Goal: Find specific page/section: Find specific page/section

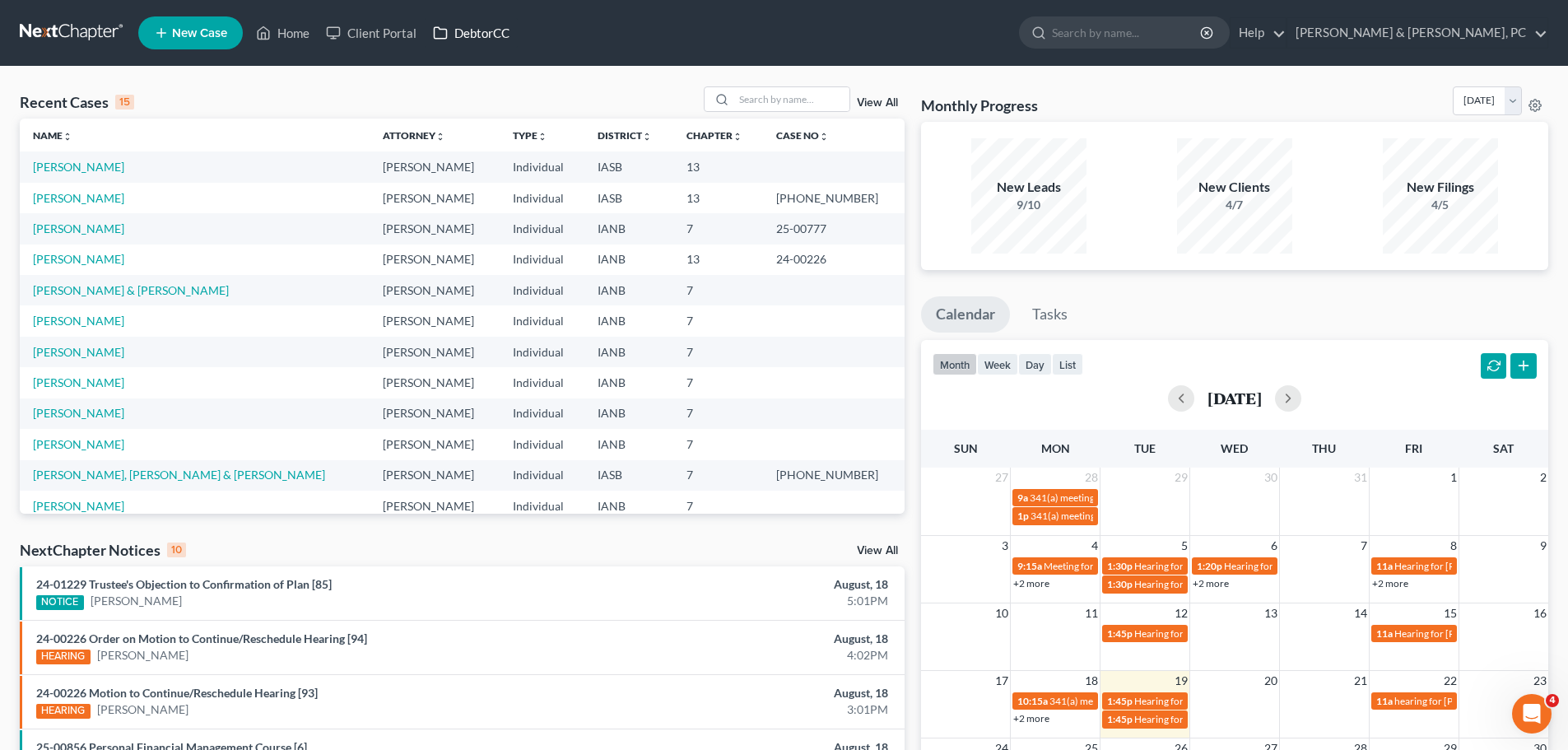
click at [501, 35] on link "DebtorCC" at bounding box center [471, 32] width 93 height 30
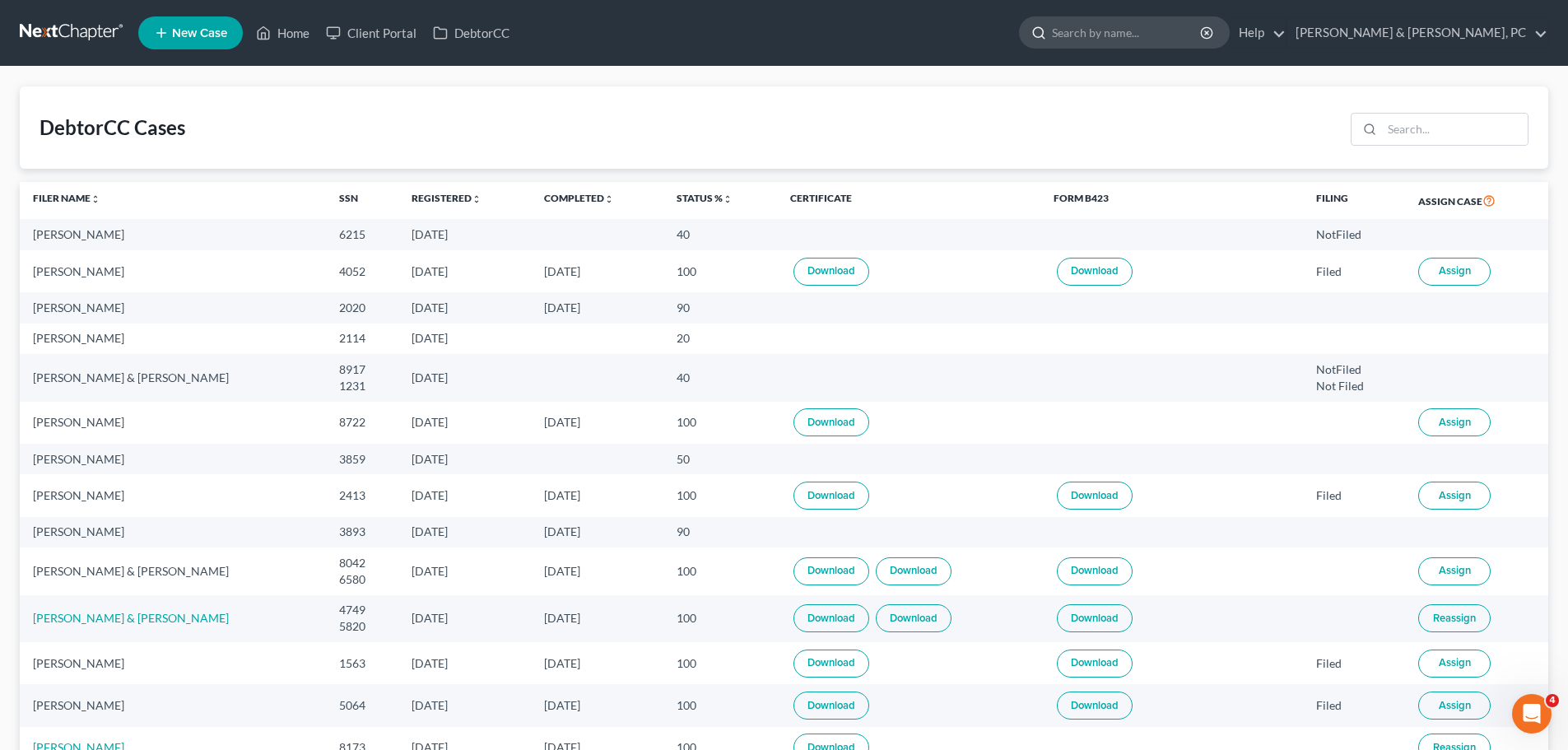
click at [1197, 19] on input "search" at bounding box center [1127, 32] width 151 height 31
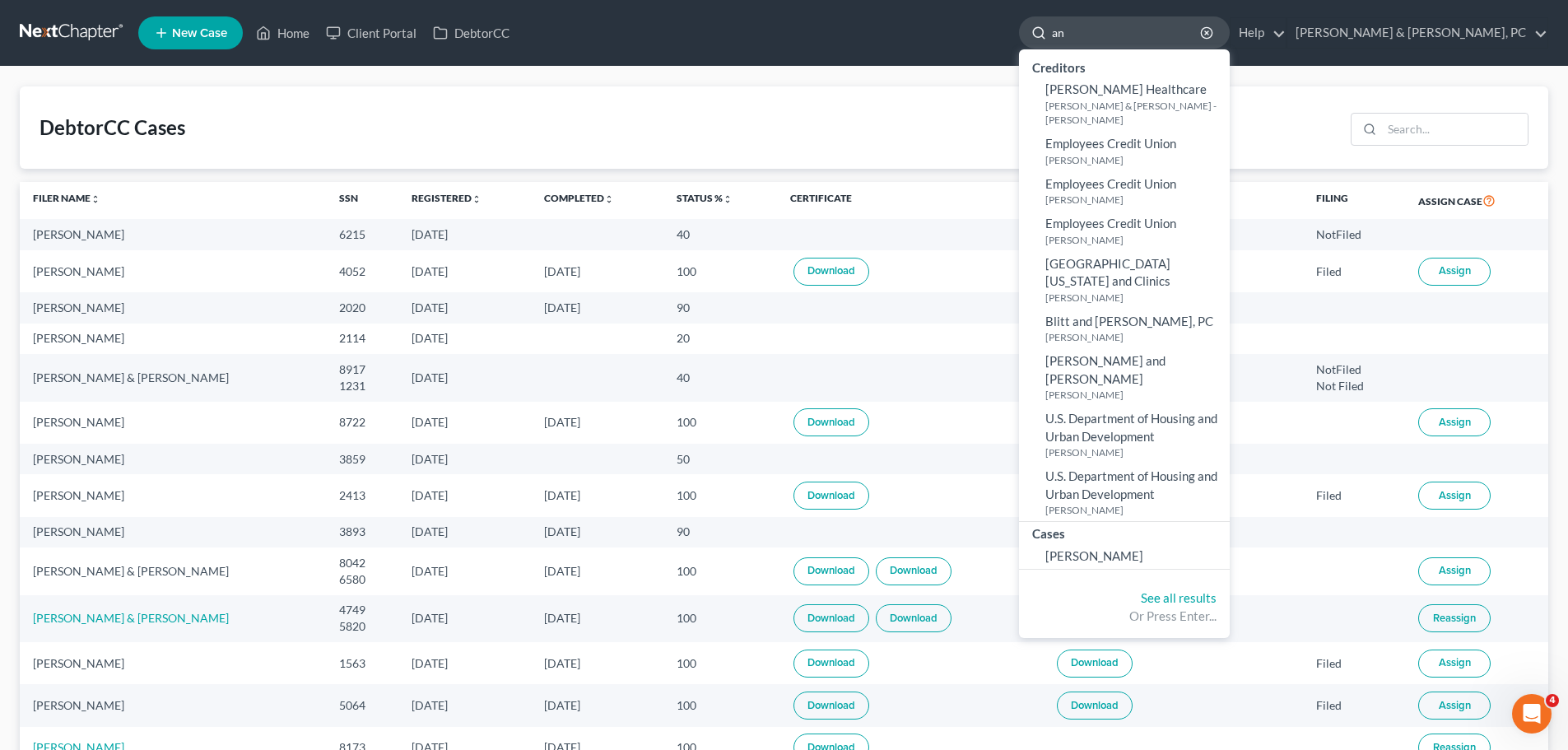
type input "a"
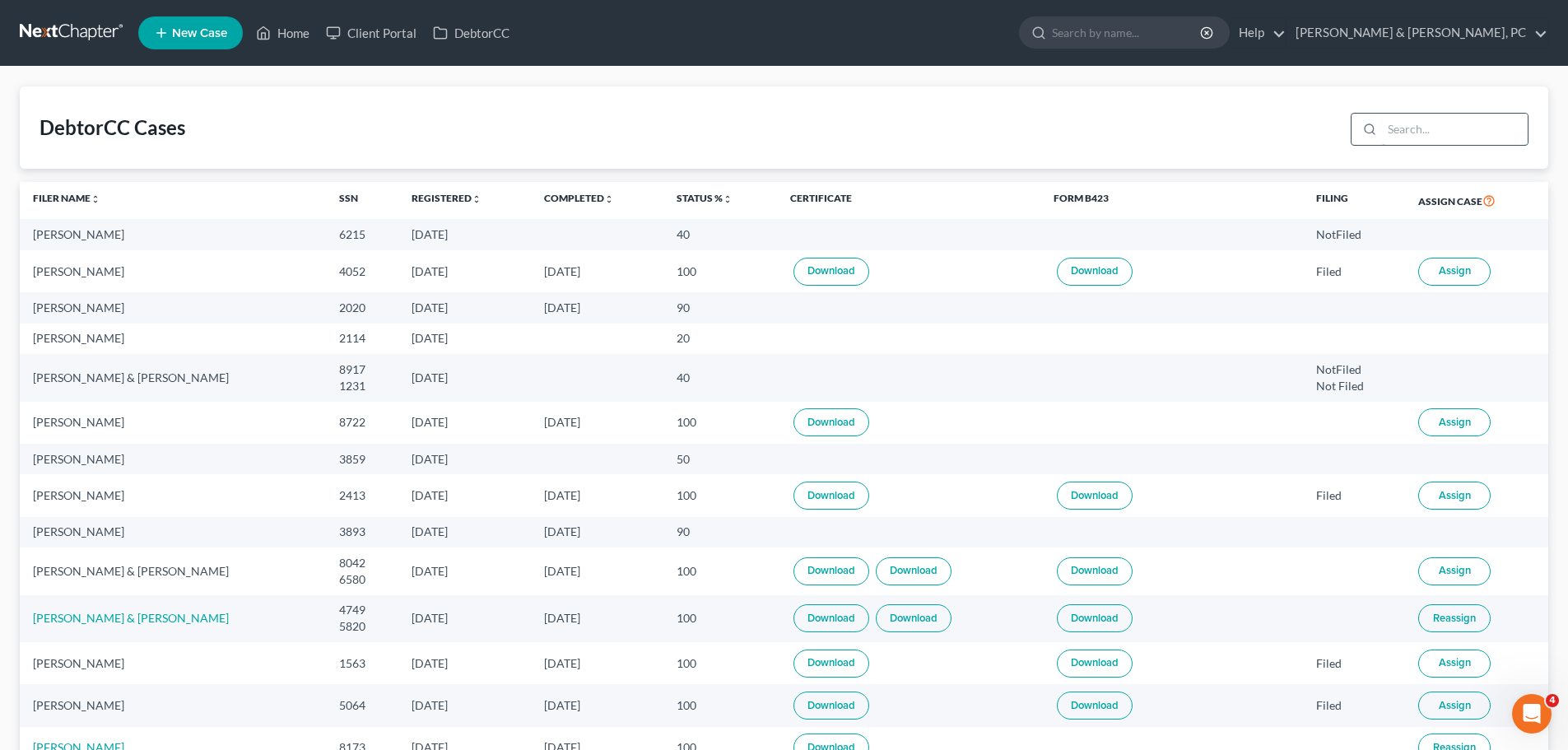
click at [1410, 126] on input "search" at bounding box center [1455, 129] width 146 height 31
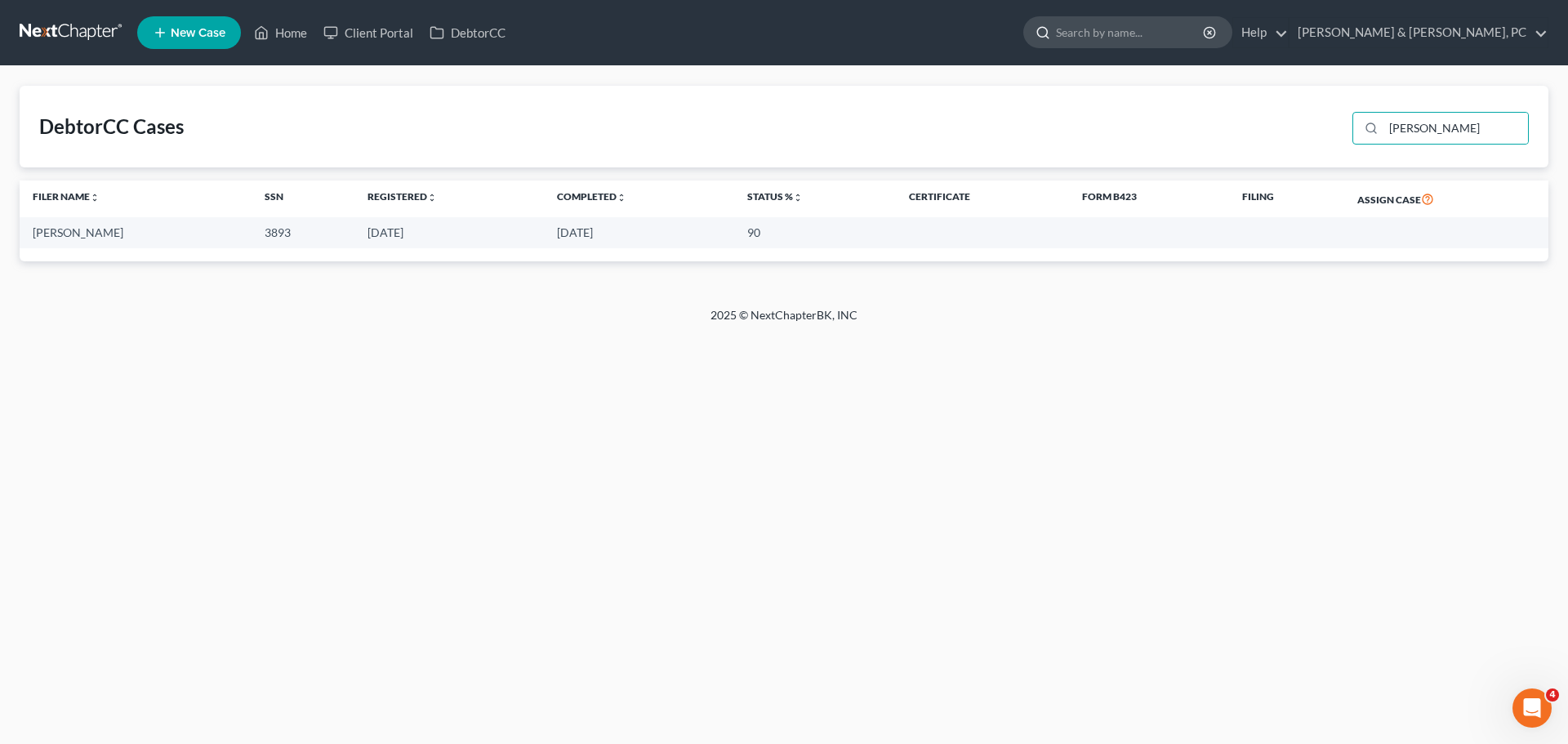
click at [1205, 39] on input "search" at bounding box center [1130, 32] width 149 height 30
click at [1454, 133] on input "[PERSON_NAME]" at bounding box center [1456, 128] width 144 height 31
type input "[PERSON_NAME]"
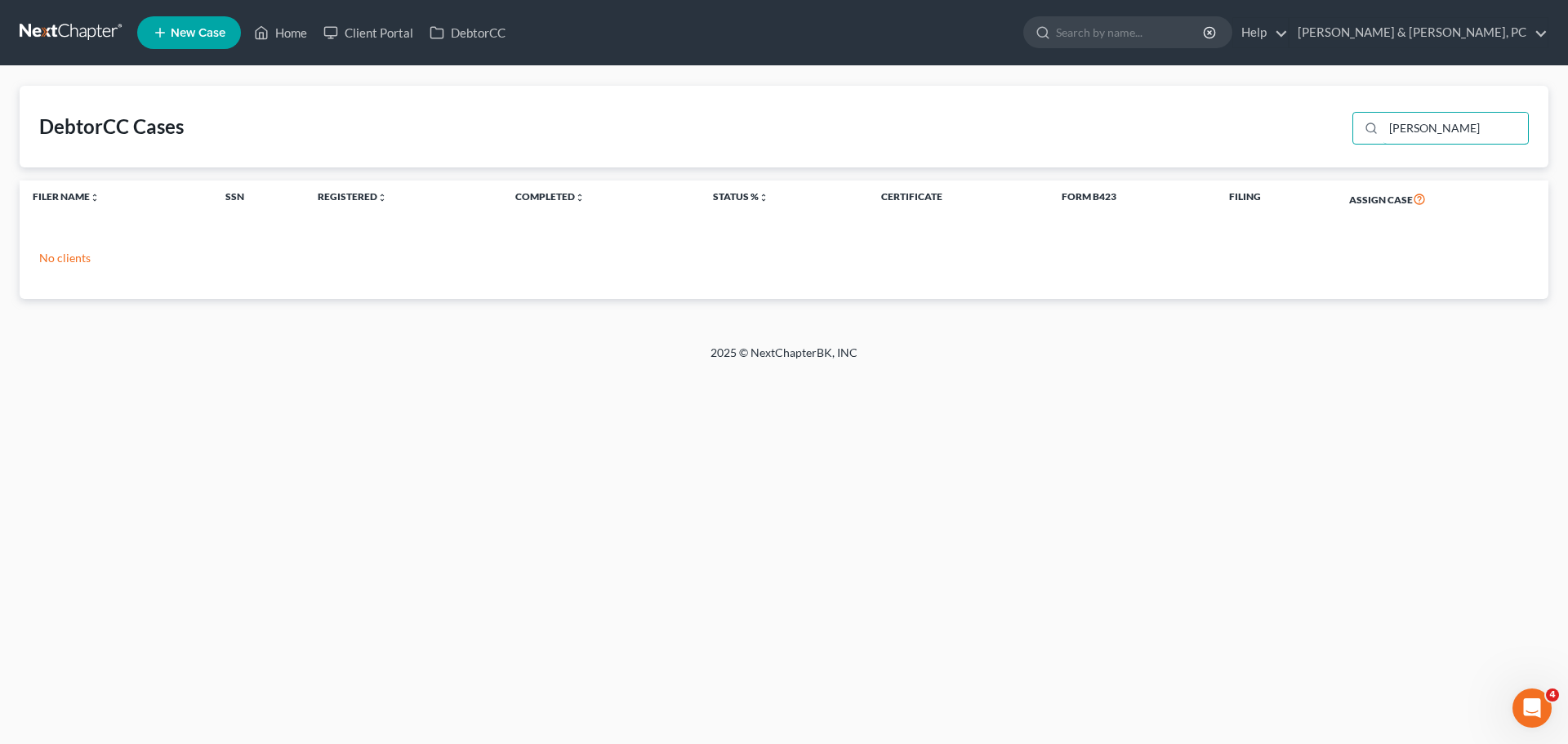
drag, startPoint x: 1454, startPoint y: 133, endPoint x: 1333, endPoint y: 113, distance: 122.6
click at [1333, 113] on div "DebtorCC Cases [PERSON_NAME]" at bounding box center [784, 127] width 1529 height 82
type input "b"
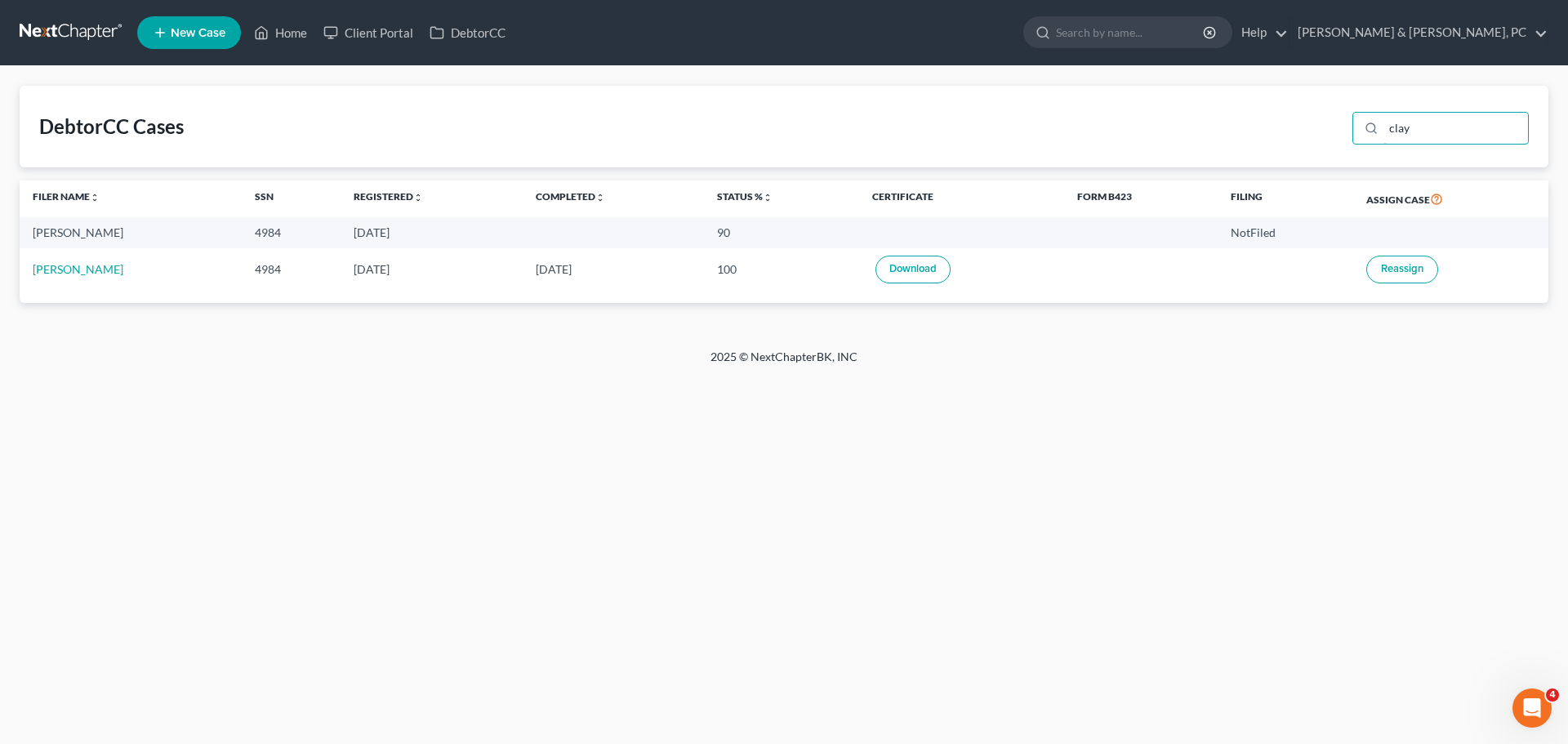
type input "clay"
